Goal: Task Accomplishment & Management: Use online tool/utility

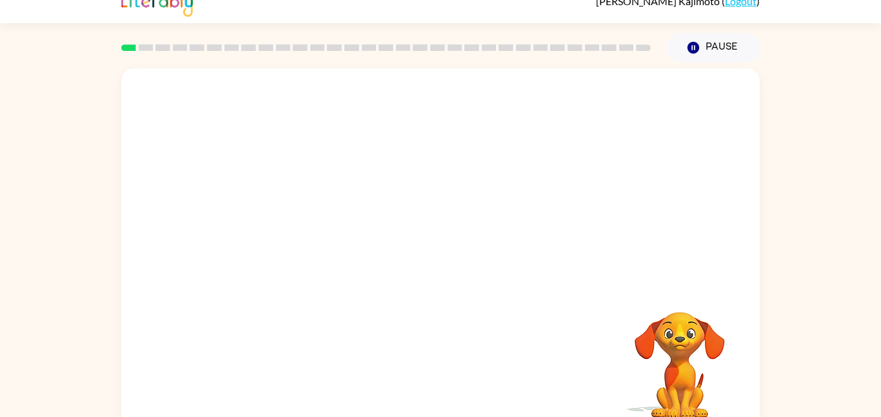
scroll to position [36, 0]
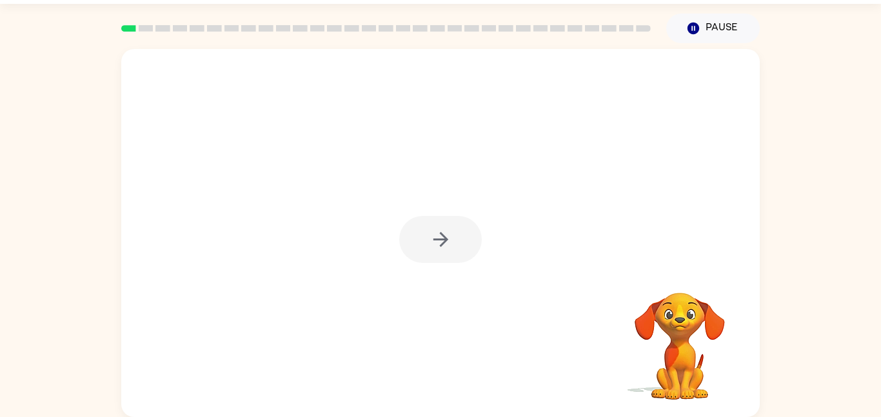
click at [439, 237] on div at bounding box center [440, 239] width 83 height 47
click at [439, 239] on icon "button" at bounding box center [441, 239] width 23 height 23
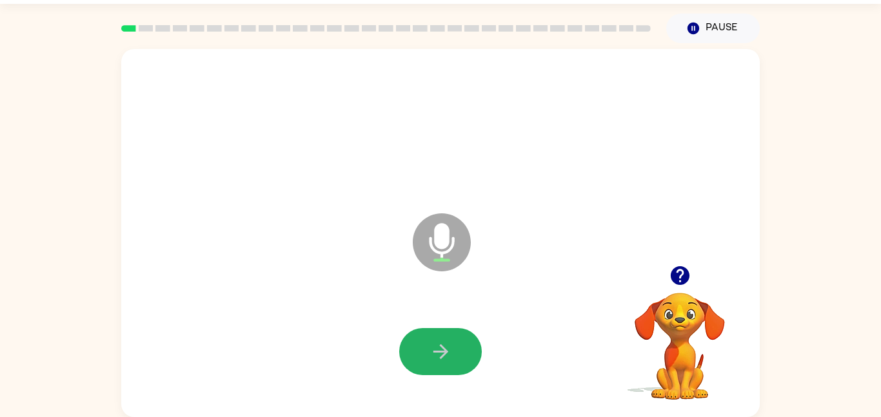
click at [473, 342] on button "button" at bounding box center [440, 351] width 83 height 47
click at [451, 359] on button "button" at bounding box center [440, 351] width 83 height 47
click at [452, 355] on button "button" at bounding box center [440, 351] width 83 height 47
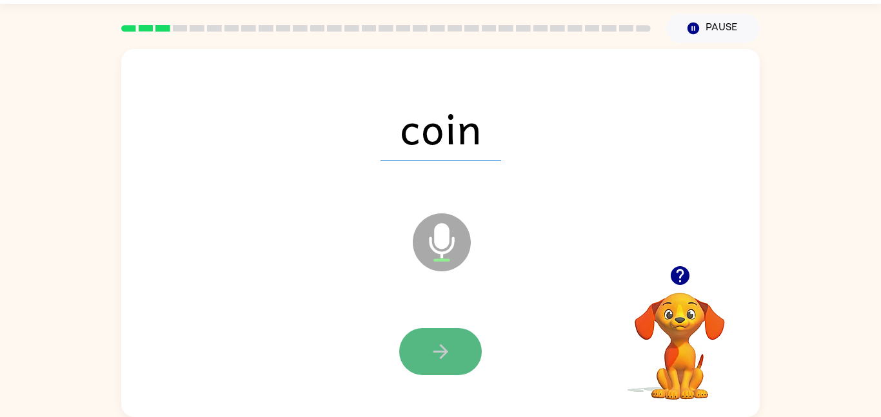
click at [417, 355] on button "button" at bounding box center [440, 351] width 83 height 47
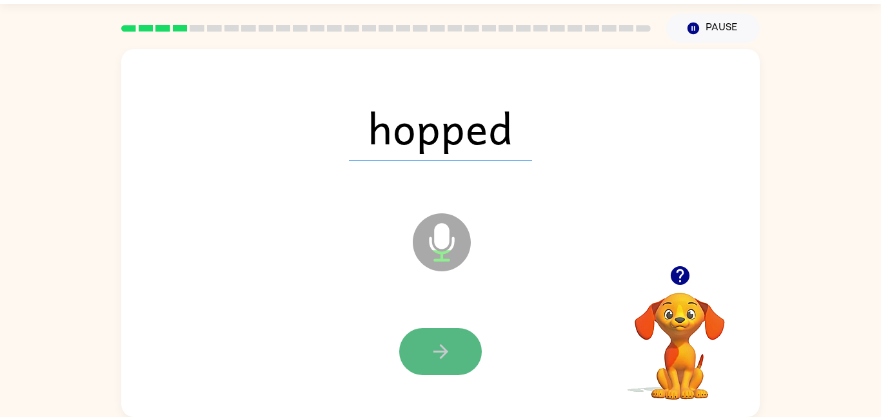
click at [432, 340] on button "button" at bounding box center [440, 351] width 83 height 47
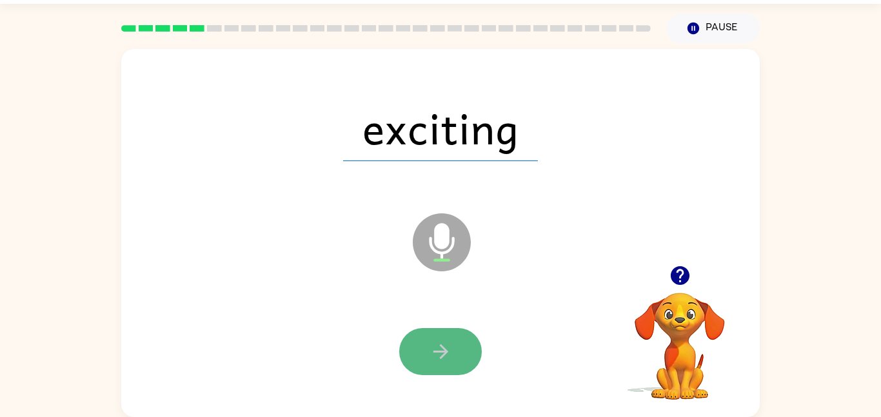
click at [434, 350] on icon "button" at bounding box center [441, 352] width 23 height 23
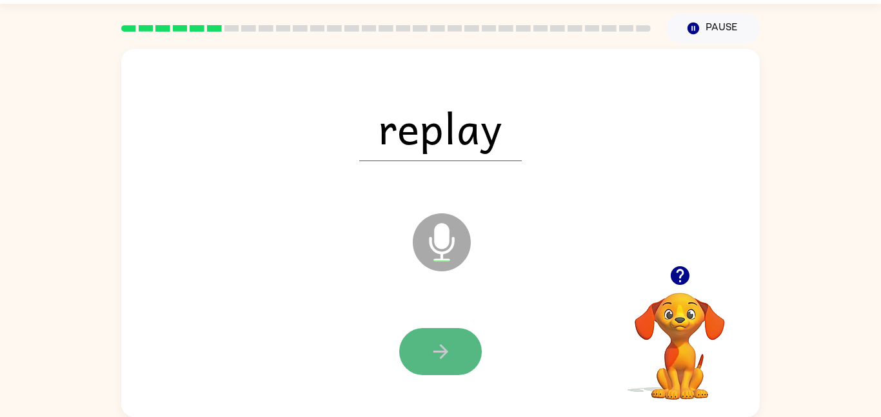
click at [435, 333] on button "button" at bounding box center [440, 351] width 83 height 47
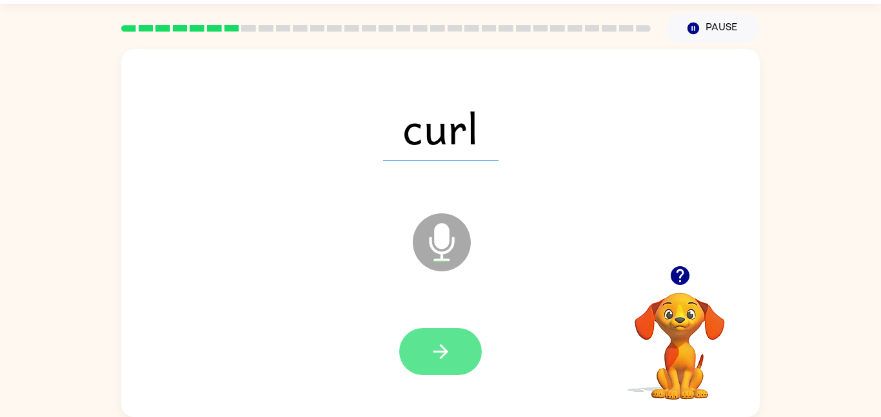
click at [458, 357] on button "button" at bounding box center [440, 351] width 83 height 47
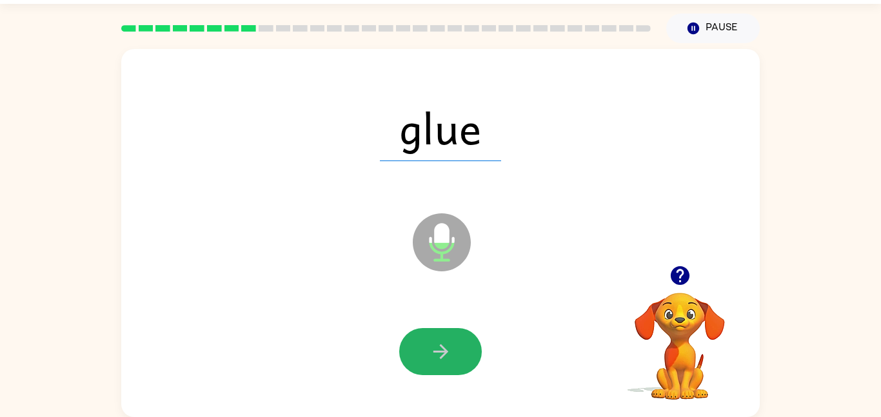
click at [443, 346] on icon "button" at bounding box center [441, 352] width 23 height 23
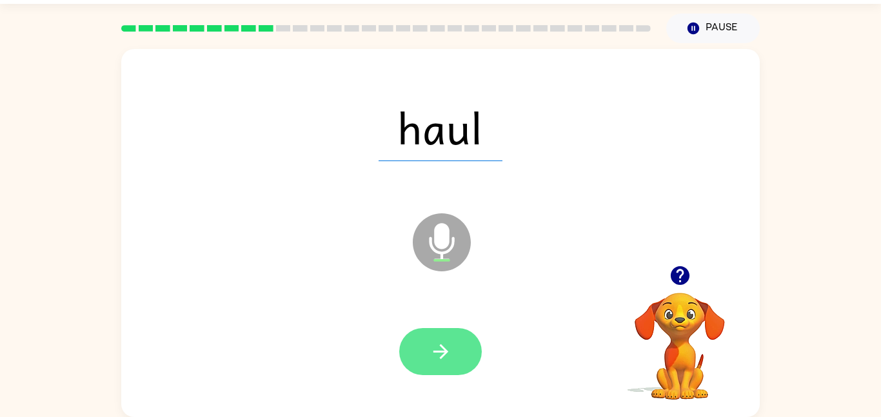
click at [453, 359] on button "button" at bounding box center [440, 351] width 83 height 47
drag, startPoint x: 509, startPoint y: 340, endPoint x: 451, endPoint y: 338, distance: 58.1
click at [451, 341] on div at bounding box center [440, 352] width 613 height 106
click at [441, 360] on icon "button" at bounding box center [441, 352] width 23 height 23
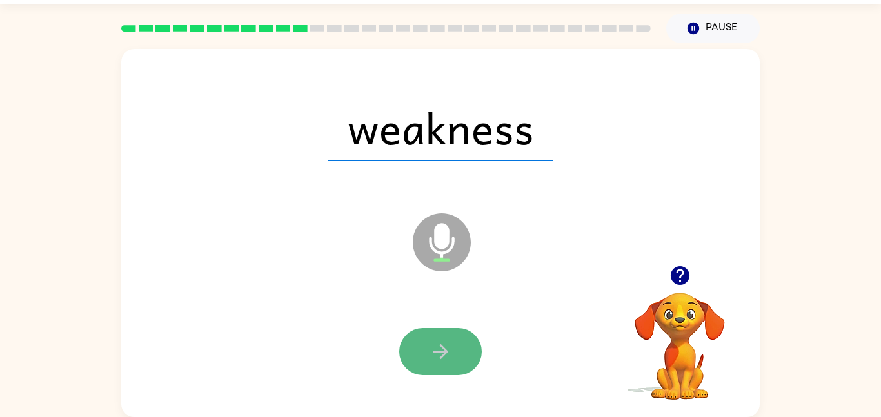
click at [446, 333] on button "button" at bounding box center [440, 351] width 83 height 47
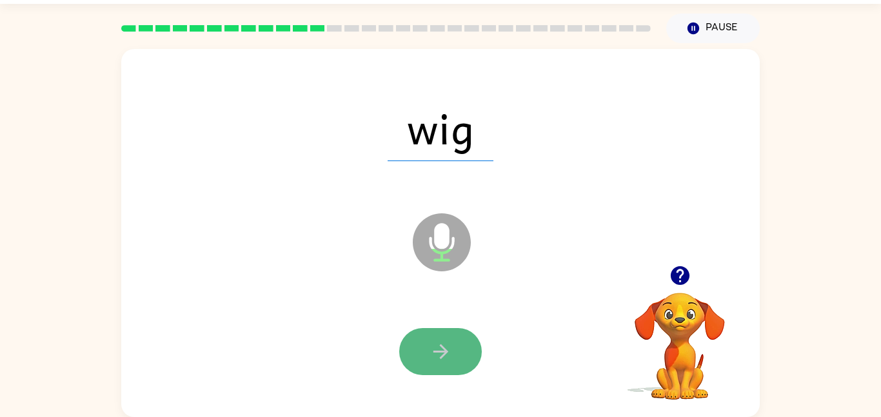
click at [437, 343] on icon "button" at bounding box center [441, 352] width 23 height 23
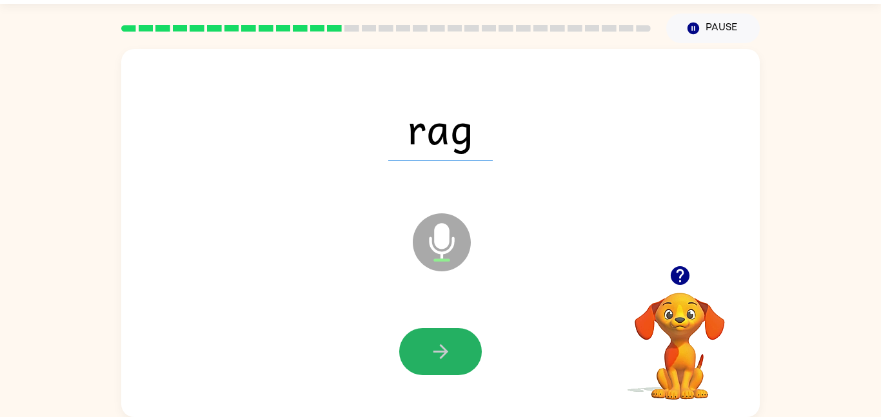
click at [442, 354] on icon "button" at bounding box center [441, 352] width 23 height 23
click at [423, 341] on button "button" at bounding box center [440, 351] width 83 height 47
click at [457, 348] on button "button" at bounding box center [440, 351] width 83 height 47
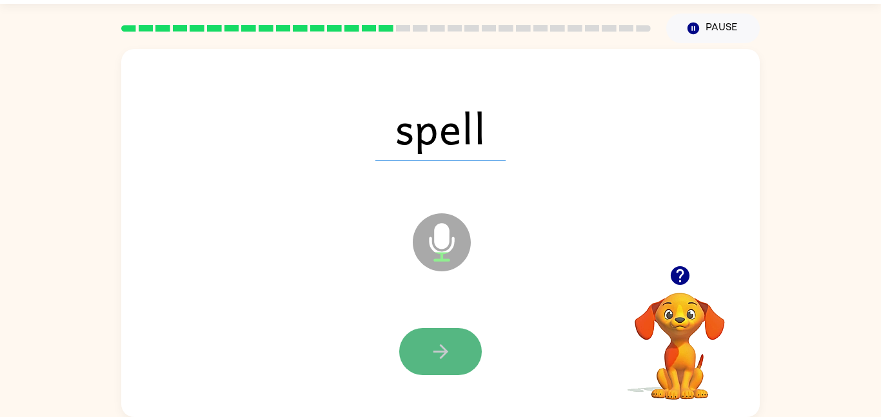
click at [422, 351] on button "button" at bounding box center [440, 351] width 83 height 47
click at [440, 341] on icon "button" at bounding box center [441, 352] width 23 height 23
click at [445, 337] on button "button" at bounding box center [440, 351] width 83 height 47
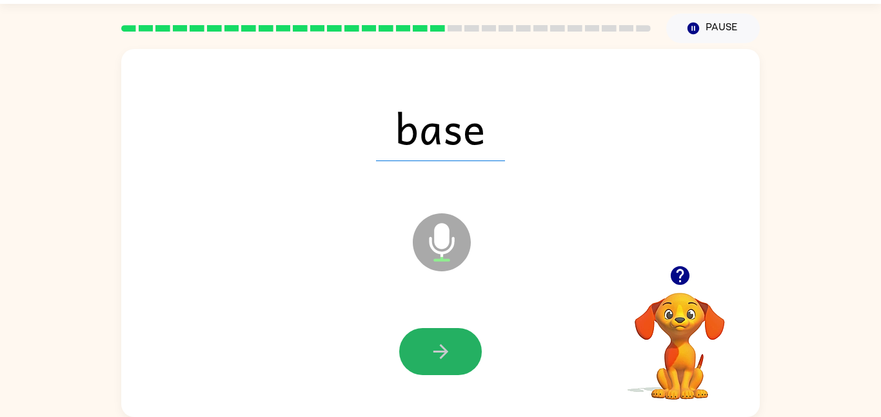
drag, startPoint x: 450, startPoint y: 344, endPoint x: 445, endPoint y: 336, distance: 9.8
click at [445, 337] on button "button" at bounding box center [440, 351] width 83 height 47
click at [452, 349] on button "button" at bounding box center [440, 351] width 83 height 47
drag, startPoint x: 462, startPoint y: 352, endPoint x: 444, endPoint y: 351, distance: 18.1
click at [454, 356] on button "button" at bounding box center [440, 351] width 83 height 47
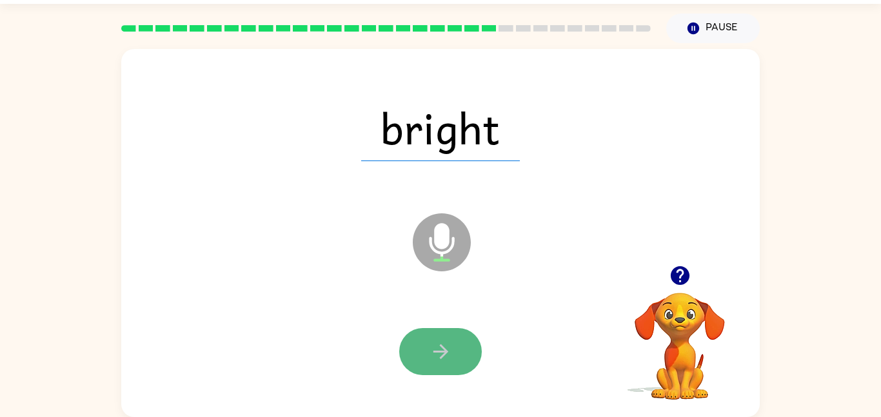
click at [453, 355] on button "button" at bounding box center [440, 351] width 83 height 47
click at [454, 345] on button "button" at bounding box center [440, 351] width 83 height 47
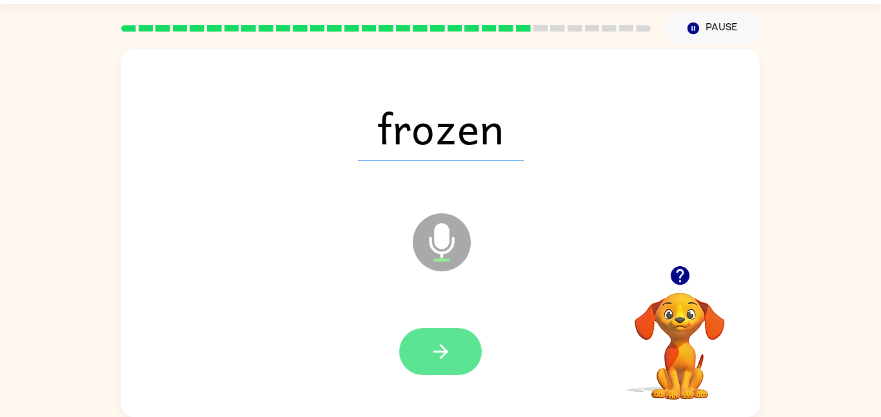
click at [454, 349] on button "button" at bounding box center [440, 351] width 83 height 47
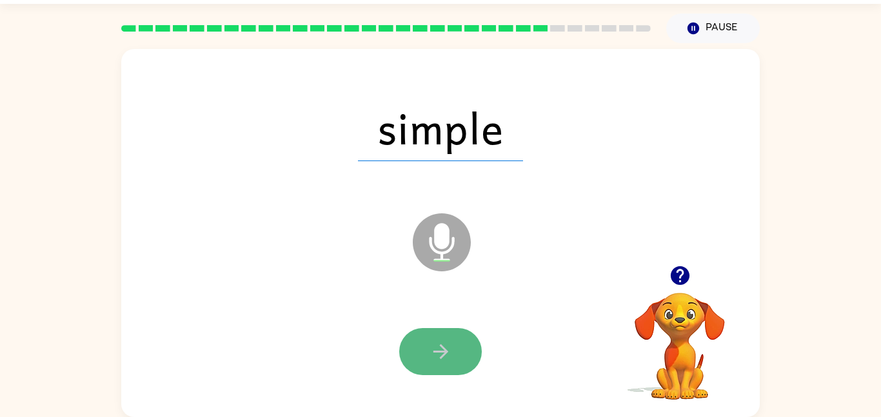
click at [451, 347] on button "button" at bounding box center [440, 351] width 83 height 47
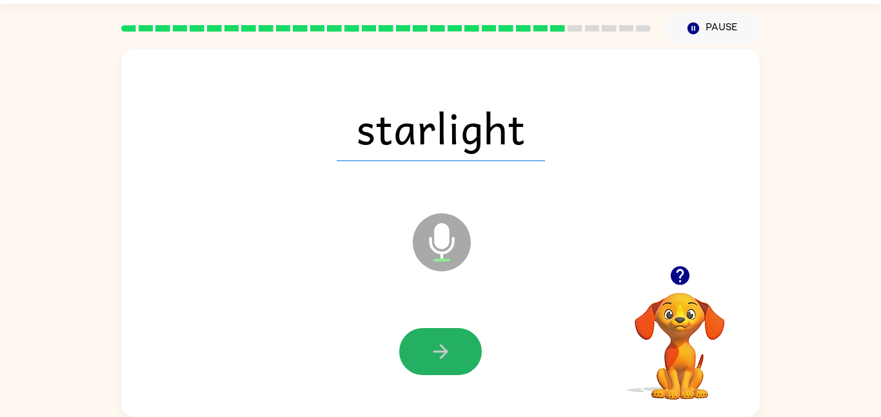
click at [452, 339] on button "button" at bounding box center [440, 351] width 83 height 47
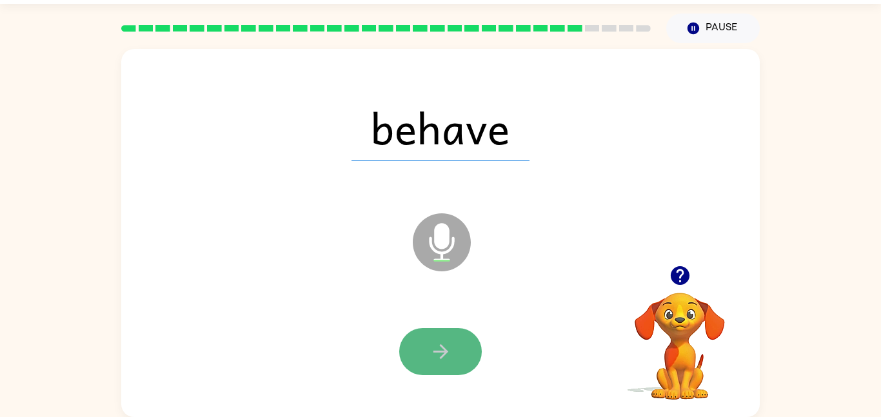
click at [451, 352] on button "button" at bounding box center [440, 351] width 83 height 47
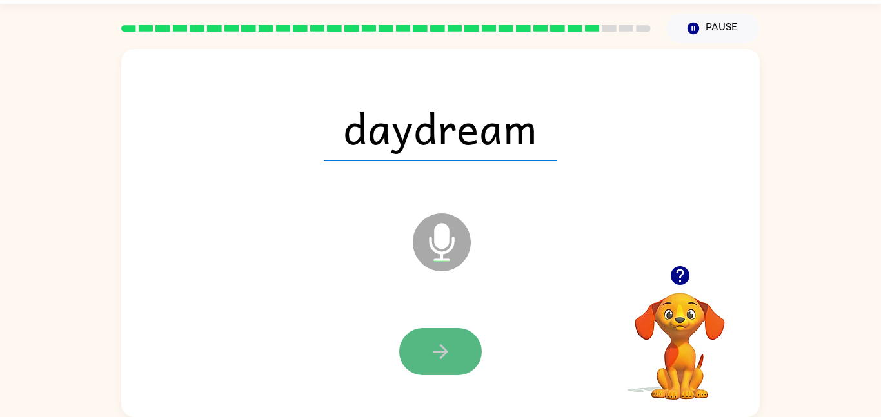
drag, startPoint x: 449, startPoint y: 344, endPoint x: 441, endPoint y: 346, distance: 8.0
click at [441, 346] on icon "button" at bounding box center [441, 352] width 23 height 23
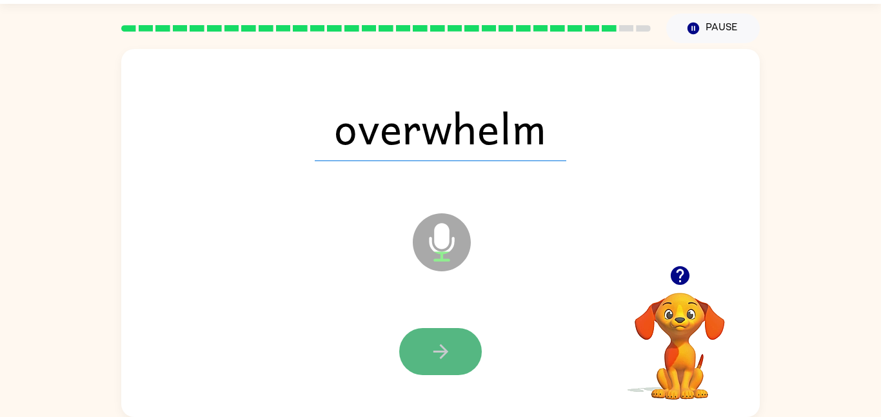
click at [430, 350] on icon "button" at bounding box center [441, 352] width 23 height 23
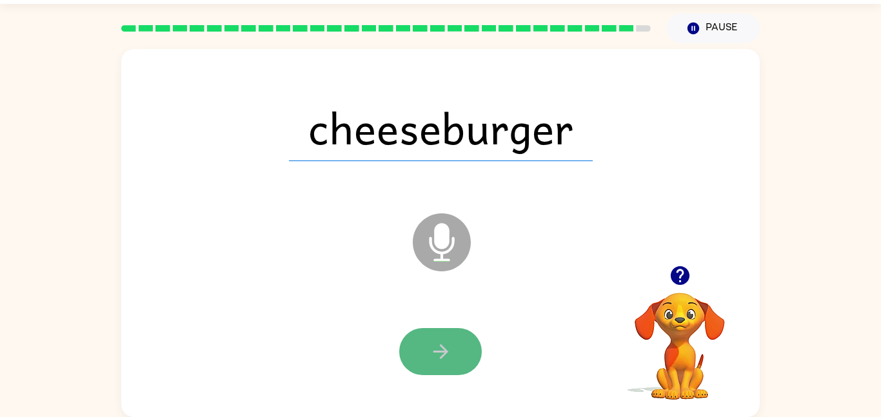
click at [451, 347] on button "button" at bounding box center [440, 351] width 83 height 47
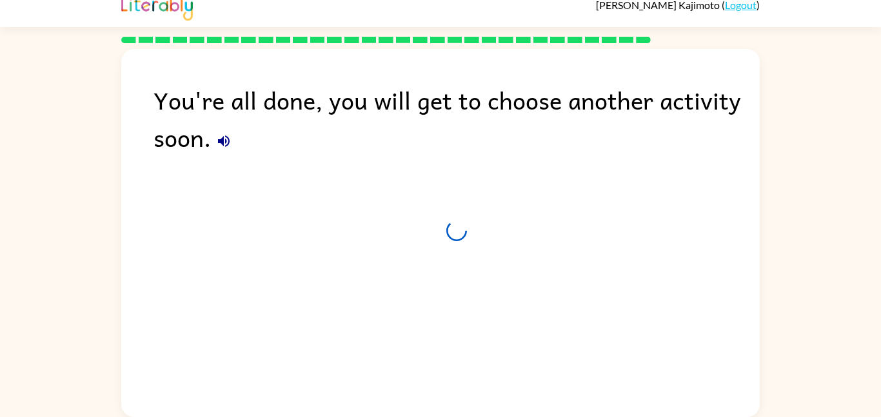
scroll to position [13, 0]
